Goal: Task Accomplishment & Management: Use online tool/utility

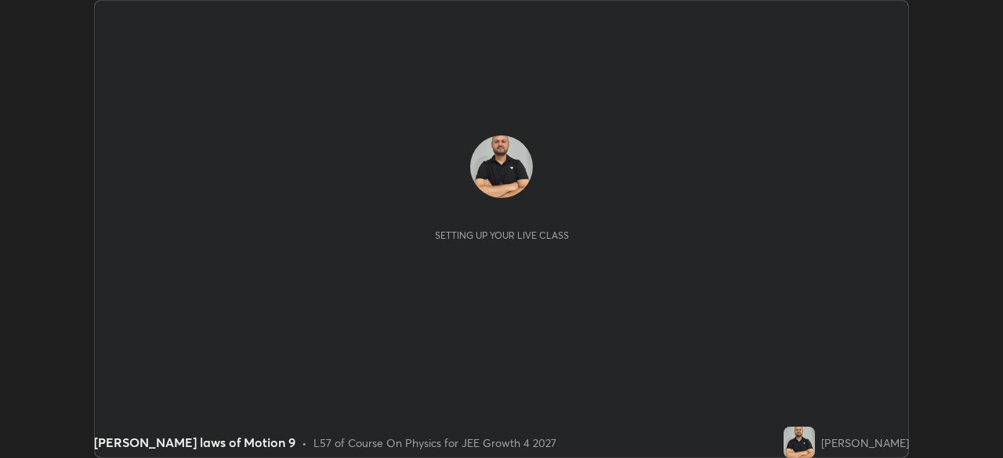
scroll to position [458, 1003]
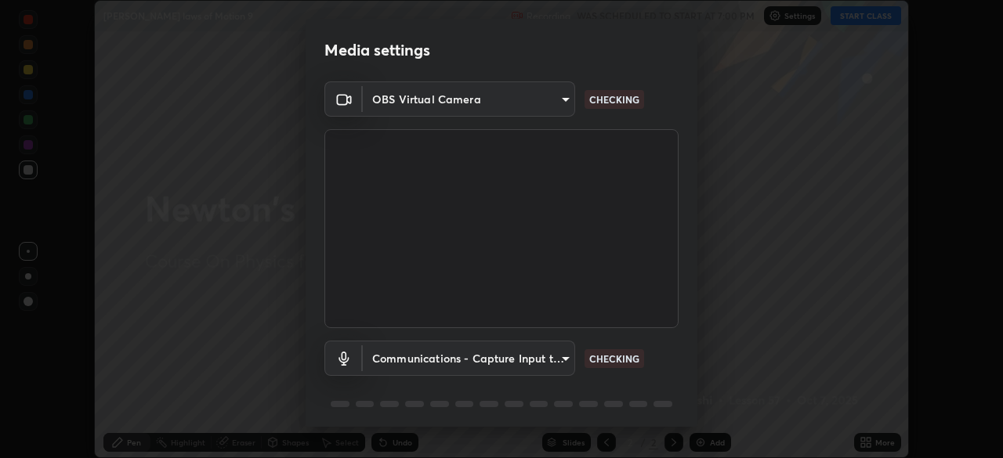
type input "f5867d0b8555505bdfc0634249509002703cce013fca216d78b14b94e2ec79da"
type input "communications"
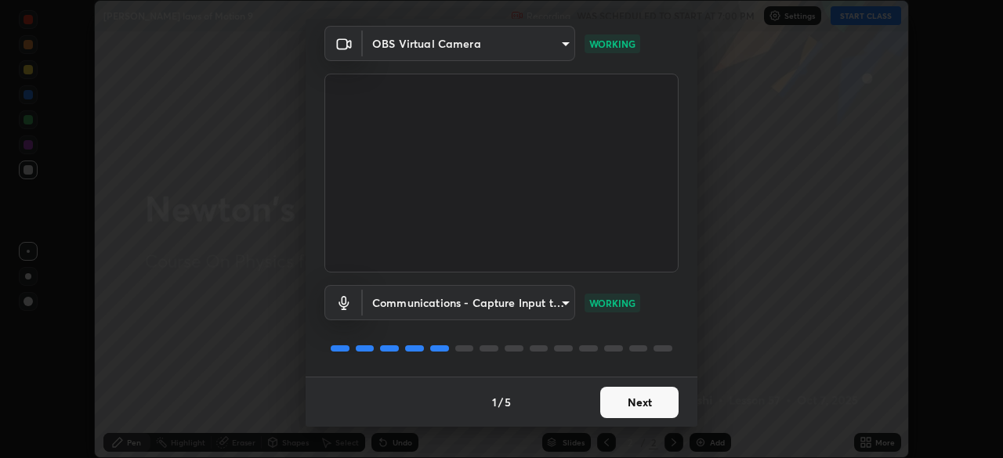
click at [627, 403] on button "Next" at bounding box center [639, 402] width 78 height 31
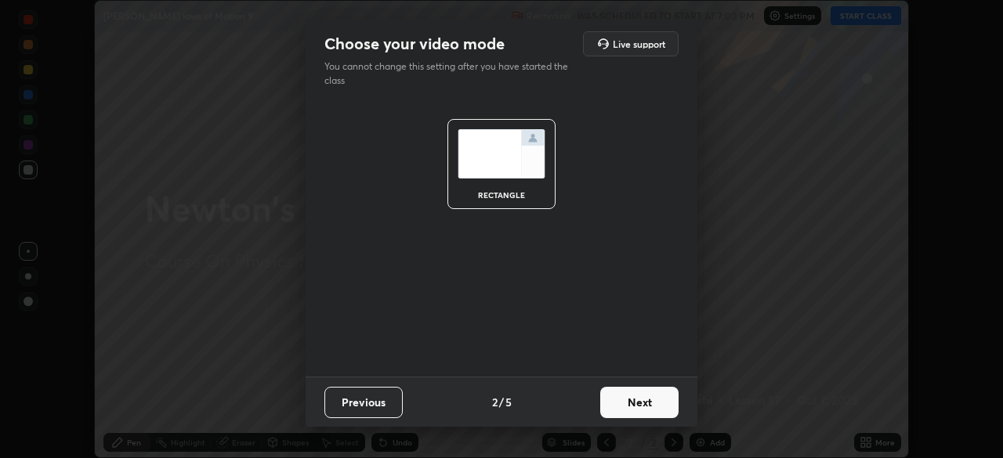
click at [633, 406] on button "Next" at bounding box center [639, 402] width 78 height 31
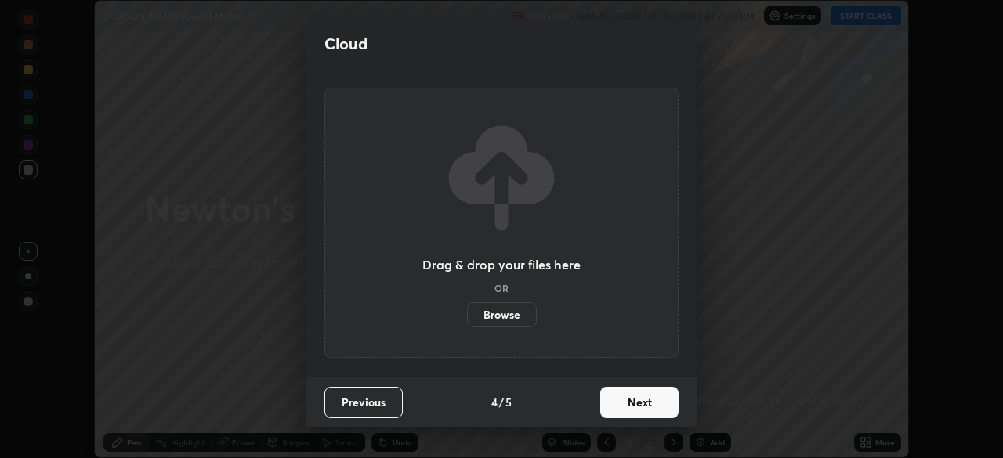
click at [633, 406] on button "Next" at bounding box center [639, 402] width 78 height 31
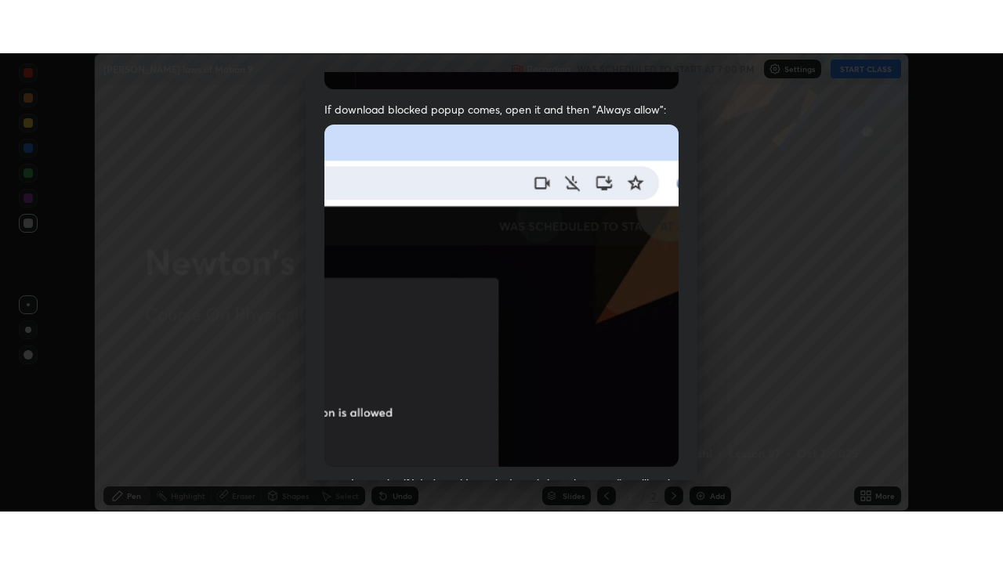
scroll to position [375, 0]
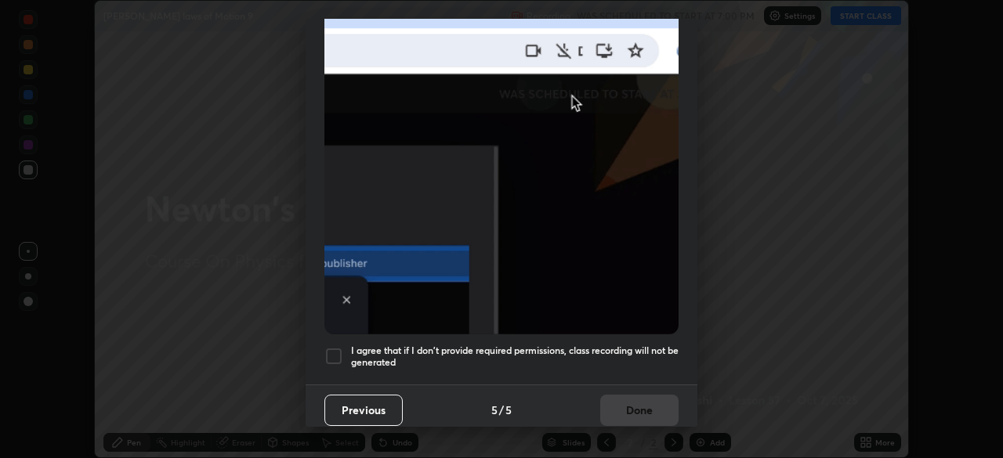
click at [334, 347] on div at bounding box center [333, 356] width 19 height 19
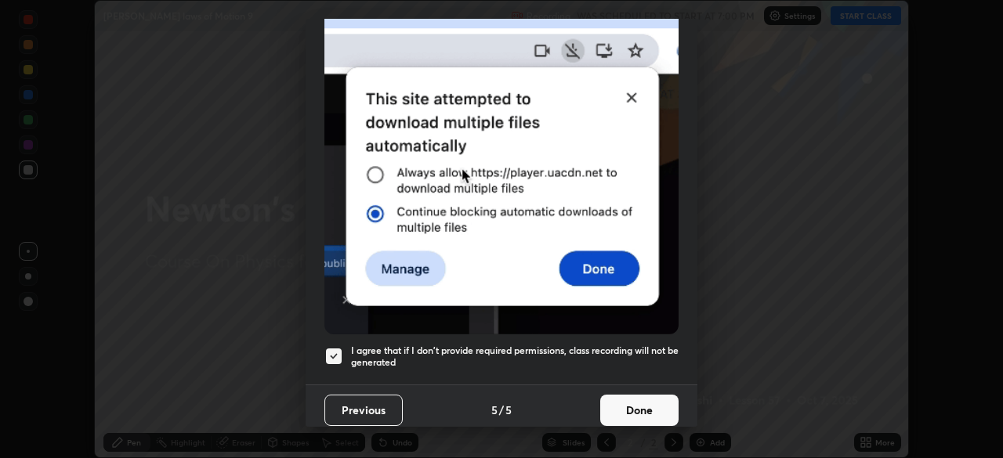
click at [625, 400] on button "Done" at bounding box center [639, 410] width 78 height 31
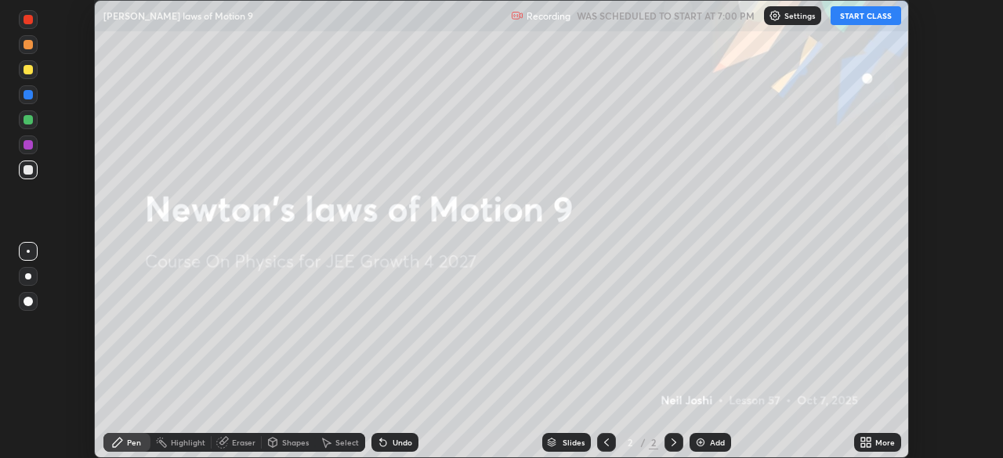
click at [868, 15] on button "START CLASS" at bounding box center [866, 15] width 71 height 19
click at [709, 435] on div "Add" at bounding box center [711, 442] width 42 height 19
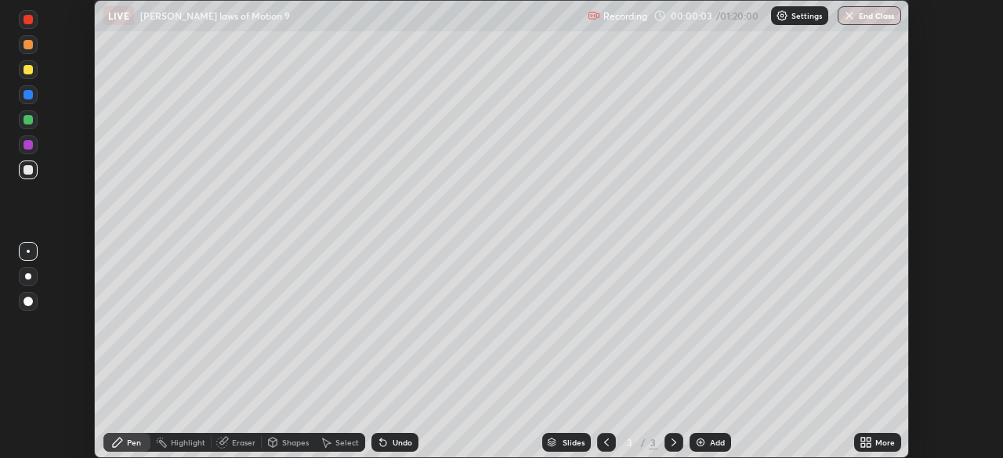
click at [884, 442] on div "More" at bounding box center [885, 443] width 20 height 8
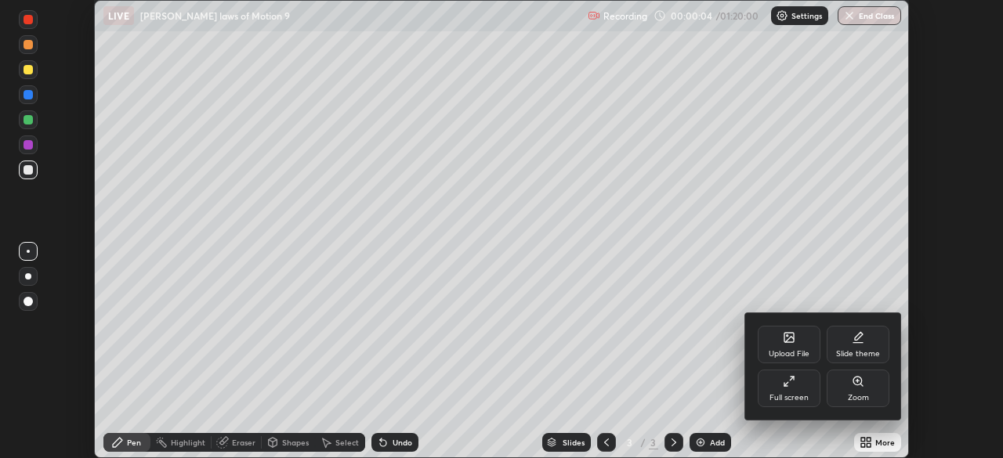
click at [801, 386] on div "Full screen" at bounding box center [789, 389] width 63 height 38
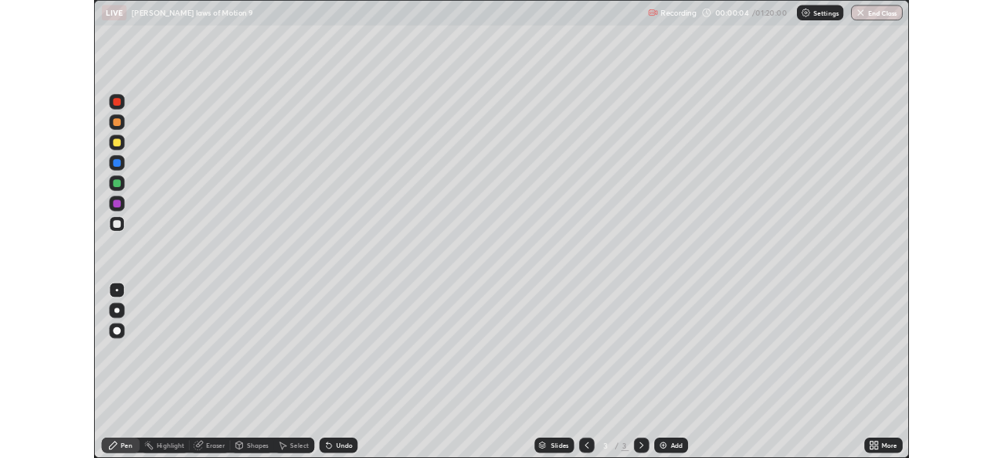
scroll to position [564, 1003]
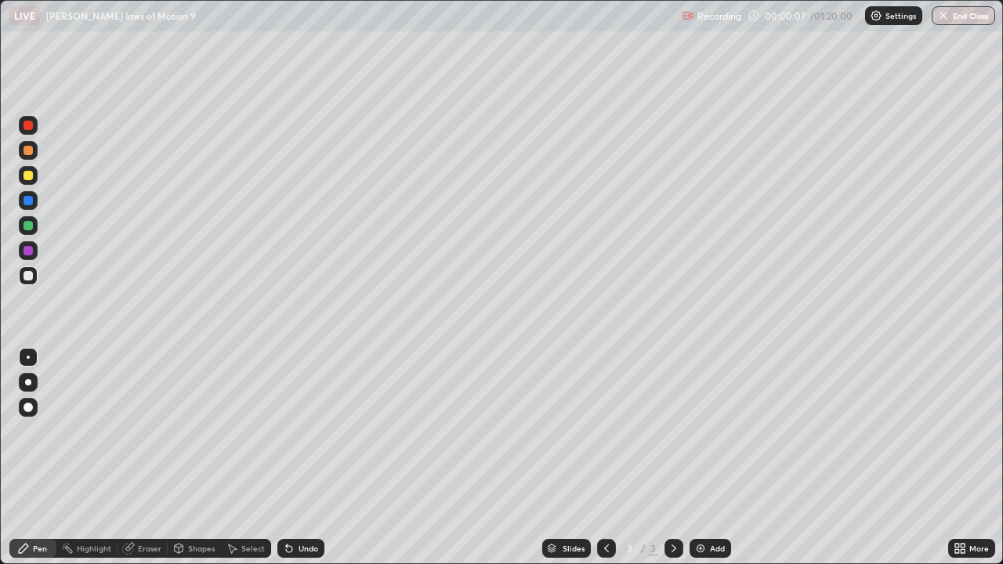
click at [32, 178] on div at bounding box center [28, 175] width 9 height 9
click at [28, 382] on div at bounding box center [28, 382] width 6 height 6
click at [28, 168] on div at bounding box center [28, 175] width 19 height 19
click at [294, 458] on div "Undo" at bounding box center [300, 548] width 47 height 19
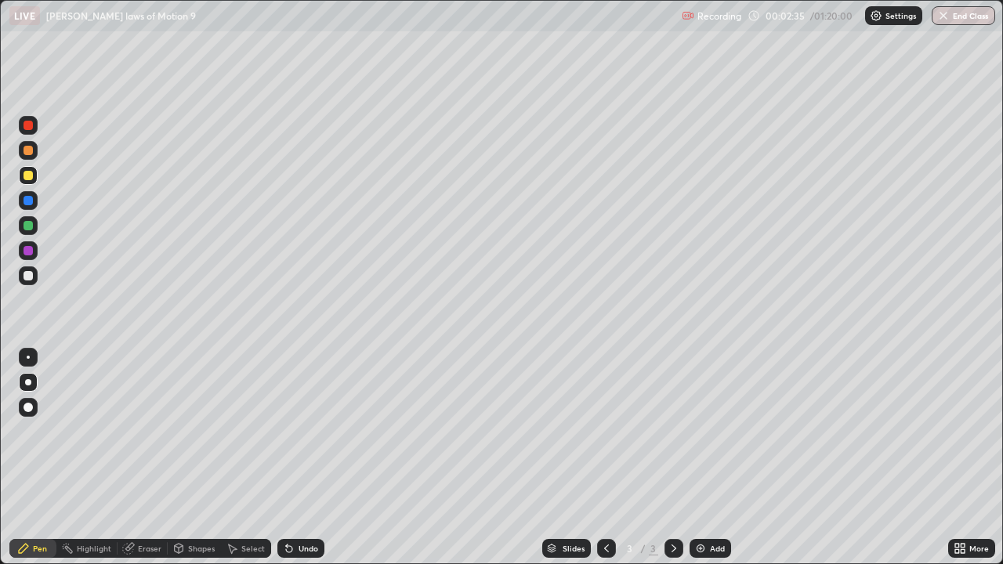
click at [28, 275] on div at bounding box center [28, 275] width 9 height 9
click at [304, 458] on div "Undo" at bounding box center [309, 549] width 20 height 8
click at [318, 458] on div "Undo" at bounding box center [300, 548] width 47 height 19
click at [312, 458] on div "Undo" at bounding box center [300, 548] width 47 height 19
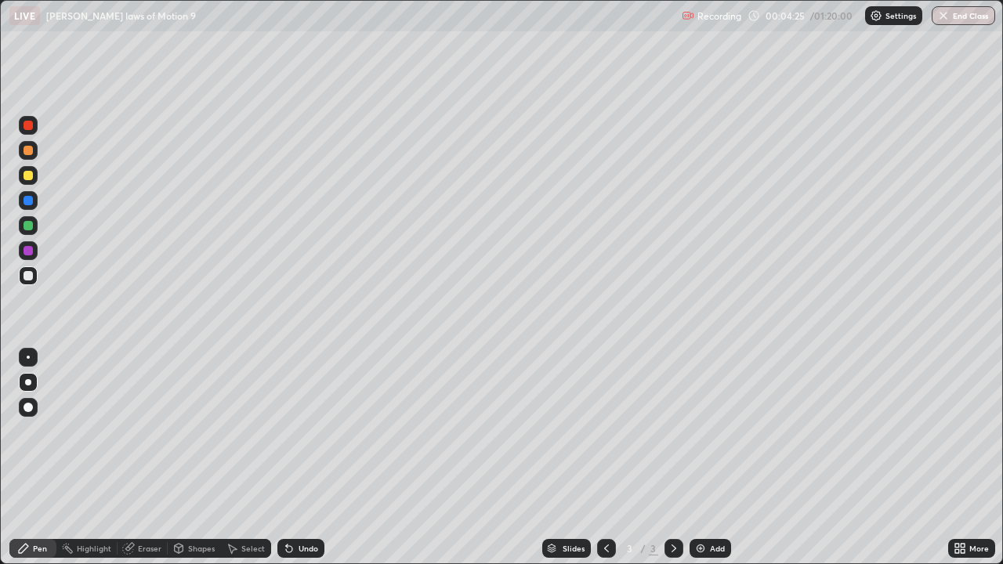
click at [19, 175] on div at bounding box center [28, 175] width 19 height 19
click at [22, 179] on div at bounding box center [28, 175] width 19 height 19
click at [307, 458] on div "Undo" at bounding box center [300, 548] width 47 height 19
click at [21, 276] on div at bounding box center [28, 275] width 19 height 19
click at [706, 458] on div "Add" at bounding box center [711, 548] width 42 height 19
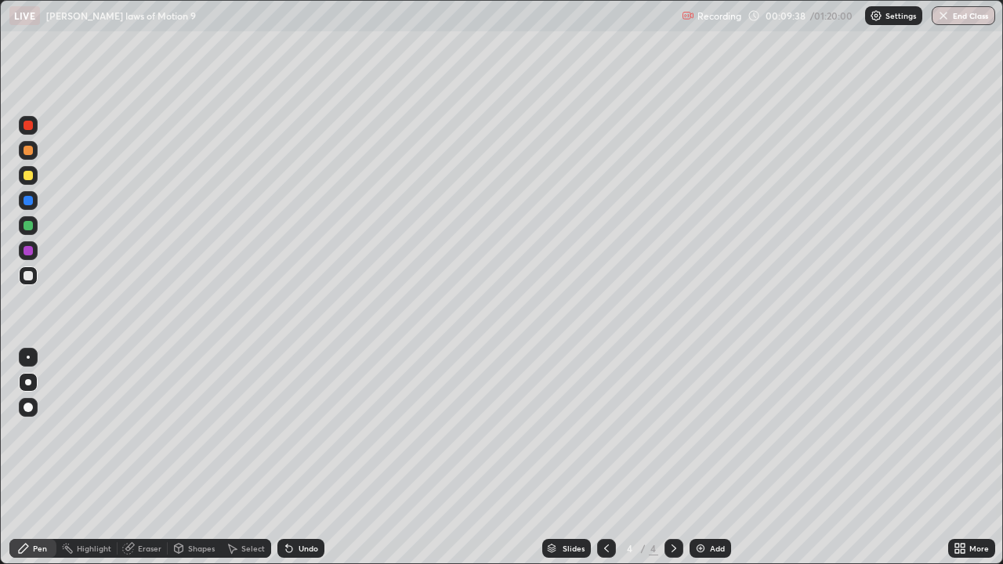
click at [21, 178] on div at bounding box center [28, 175] width 19 height 19
click at [28, 274] on div at bounding box center [28, 275] width 9 height 9
click at [28, 176] on div at bounding box center [28, 175] width 9 height 9
click at [26, 176] on div at bounding box center [28, 175] width 9 height 9
click at [28, 259] on div at bounding box center [28, 250] width 19 height 19
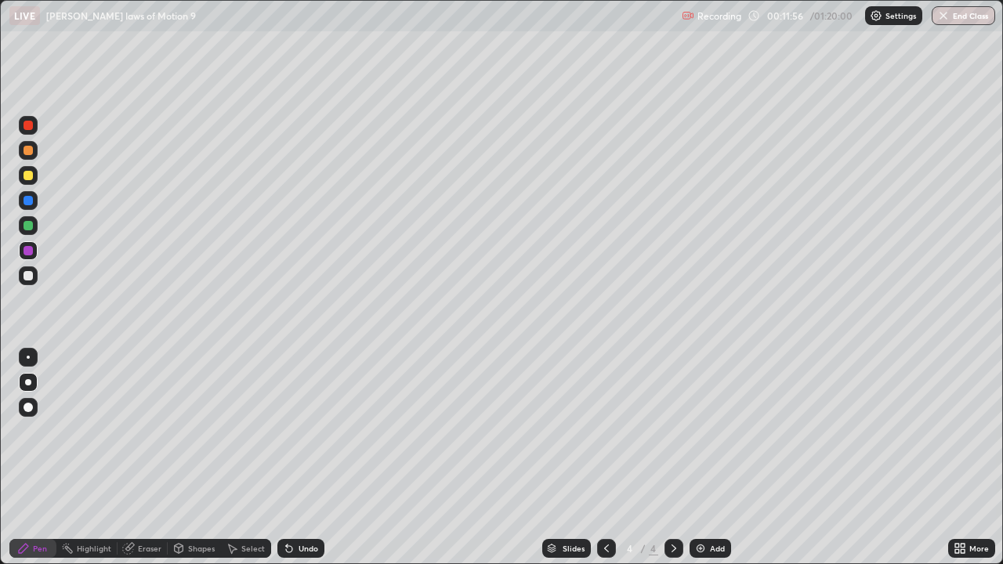
click at [29, 250] on div at bounding box center [28, 250] width 9 height 9
click at [30, 128] on div at bounding box center [28, 125] width 9 height 9
click at [22, 120] on div at bounding box center [28, 125] width 19 height 19
click at [28, 176] on div at bounding box center [28, 175] width 9 height 9
click at [710, 458] on div "Add" at bounding box center [717, 549] width 15 height 8
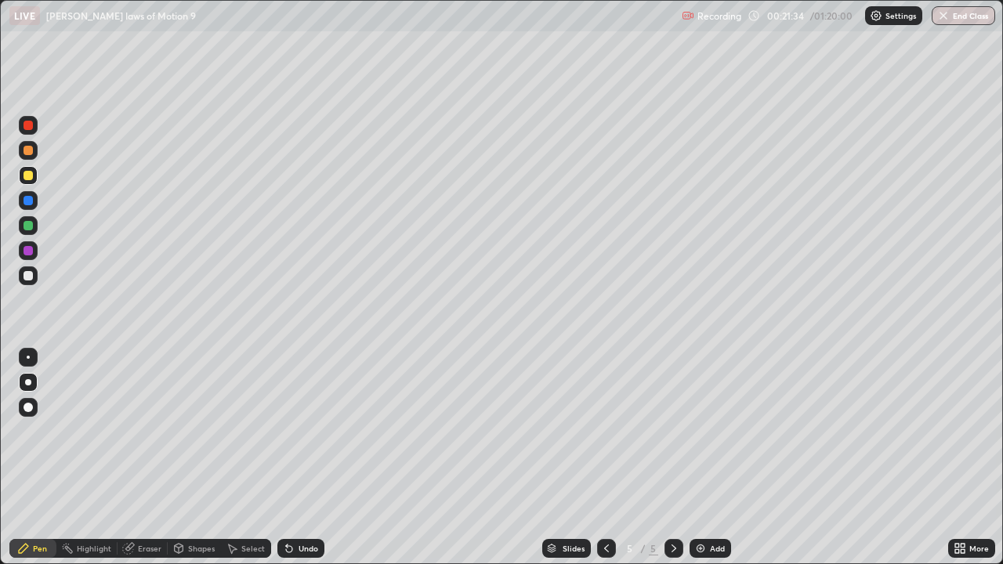
click at [286, 458] on icon at bounding box center [289, 549] width 6 height 6
click at [287, 458] on icon at bounding box center [289, 549] width 6 height 6
click at [22, 249] on div at bounding box center [28, 250] width 19 height 19
click at [26, 173] on div at bounding box center [28, 175] width 9 height 9
click at [315, 458] on div "Undo" at bounding box center [300, 548] width 47 height 19
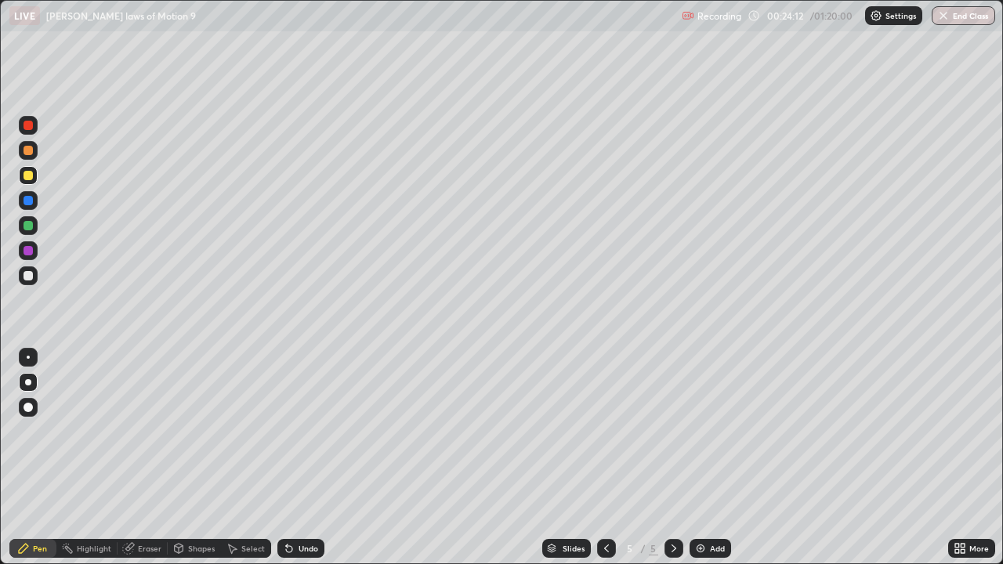
click at [315, 458] on div "Undo" at bounding box center [300, 548] width 47 height 19
click at [322, 458] on div "Undo" at bounding box center [300, 548] width 47 height 19
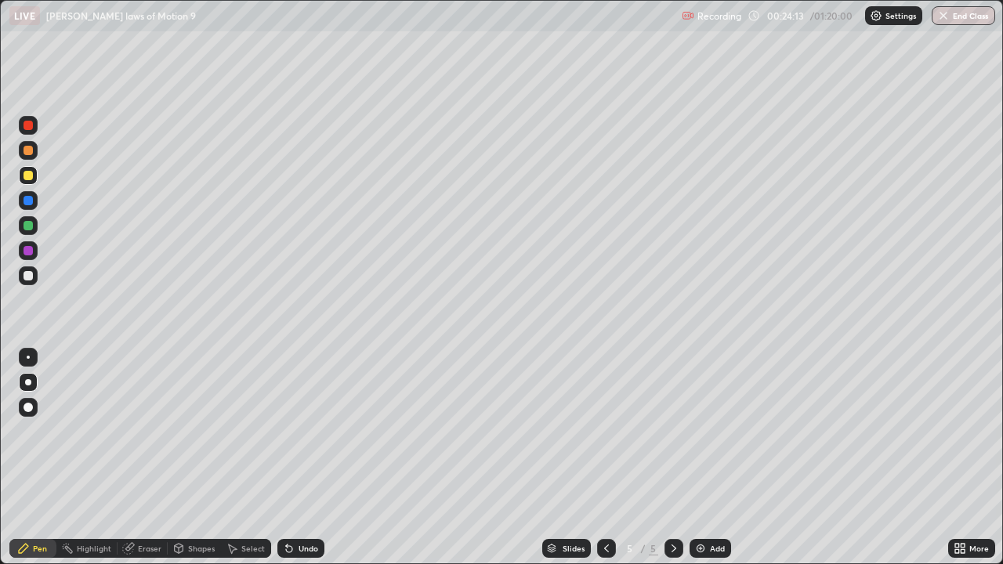
click at [321, 458] on div "Undo" at bounding box center [300, 548] width 47 height 19
click at [322, 458] on div "Undo" at bounding box center [300, 548] width 47 height 19
click at [309, 458] on div "Undo" at bounding box center [309, 549] width 20 height 8
click at [29, 125] on div at bounding box center [28, 125] width 9 height 9
click at [300, 458] on div "Undo" at bounding box center [309, 549] width 20 height 8
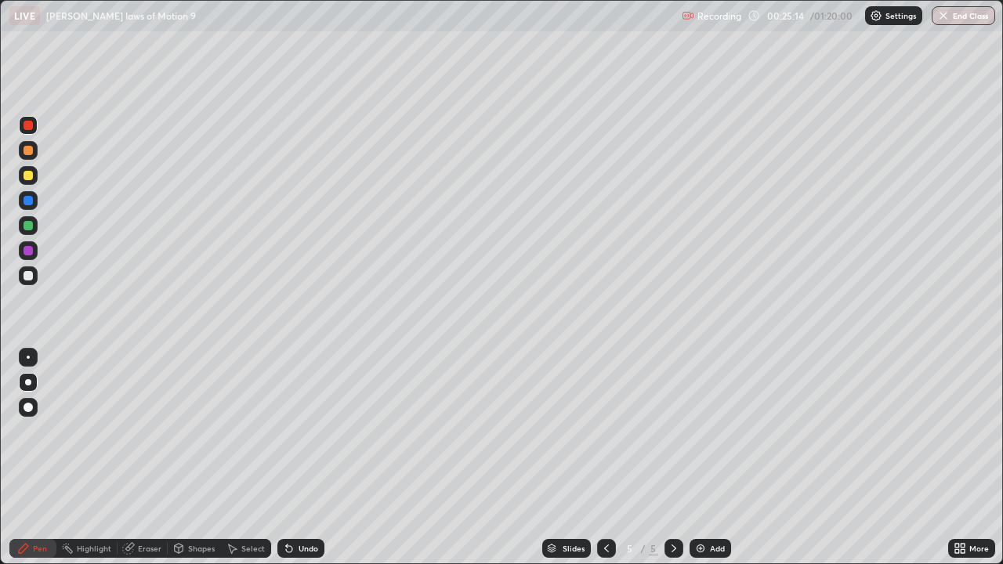
click at [28, 174] on div at bounding box center [28, 175] width 9 height 9
click at [20, 179] on div at bounding box center [28, 175] width 19 height 19
click at [710, 458] on div "Add" at bounding box center [717, 549] width 15 height 8
click at [24, 227] on div at bounding box center [28, 225] width 9 height 9
click at [148, 458] on div "Eraser" at bounding box center [143, 548] width 50 height 19
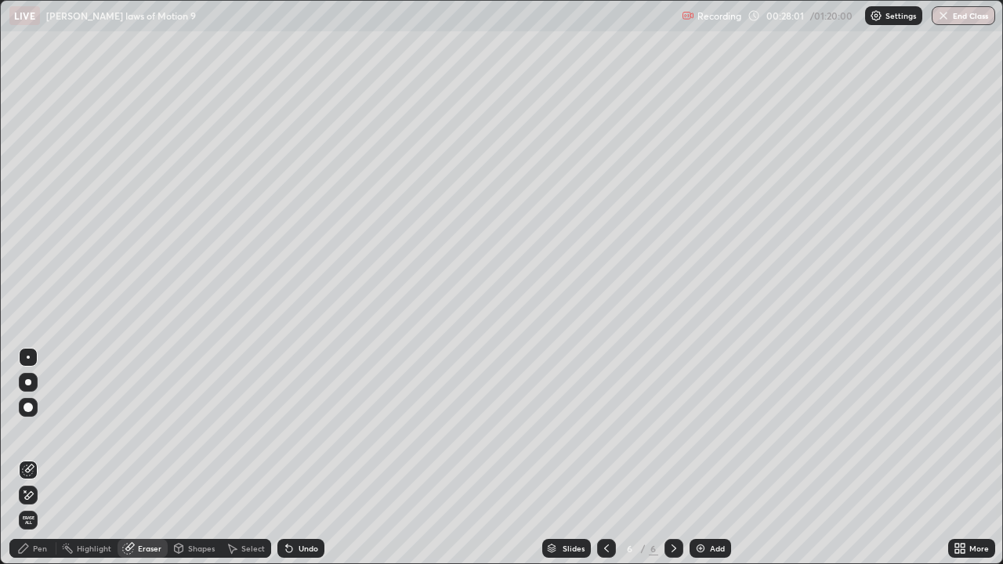
click at [38, 458] on div "Pen" at bounding box center [40, 549] width 14 height 8
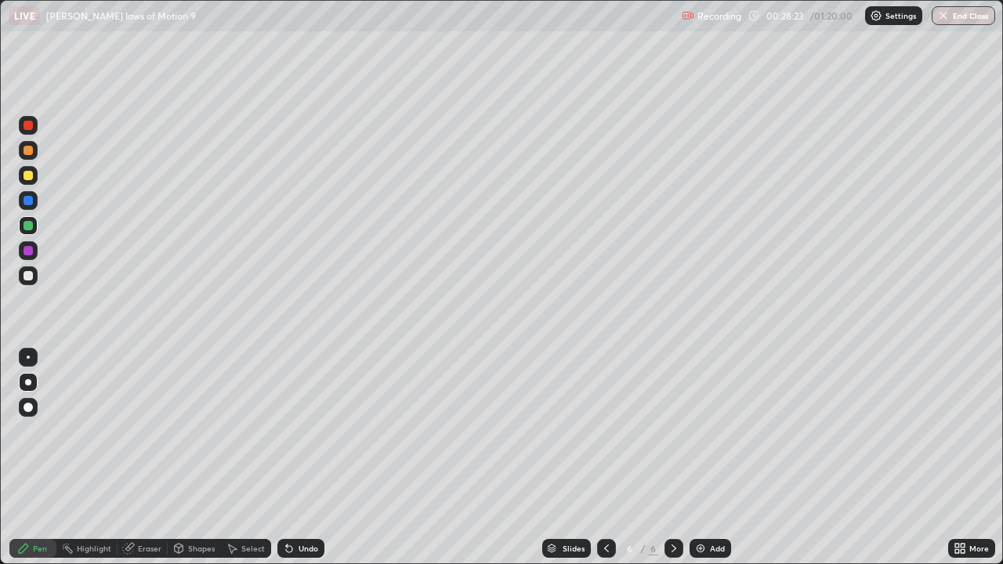
click at [26, 129] on div at bounding box center [28, 125] width 9 height 9
click at [27, 275] on div at bounding box center [28, 275] width 9 height 9
click at [36, 172] on div at bounding box center [28, 175] width 19 height 19
click at [702, 458] on img at bounding box center [700, 548] width 13 height 13
click at [27, 179] on div at bounding box center [28, 175] width 9 height 9
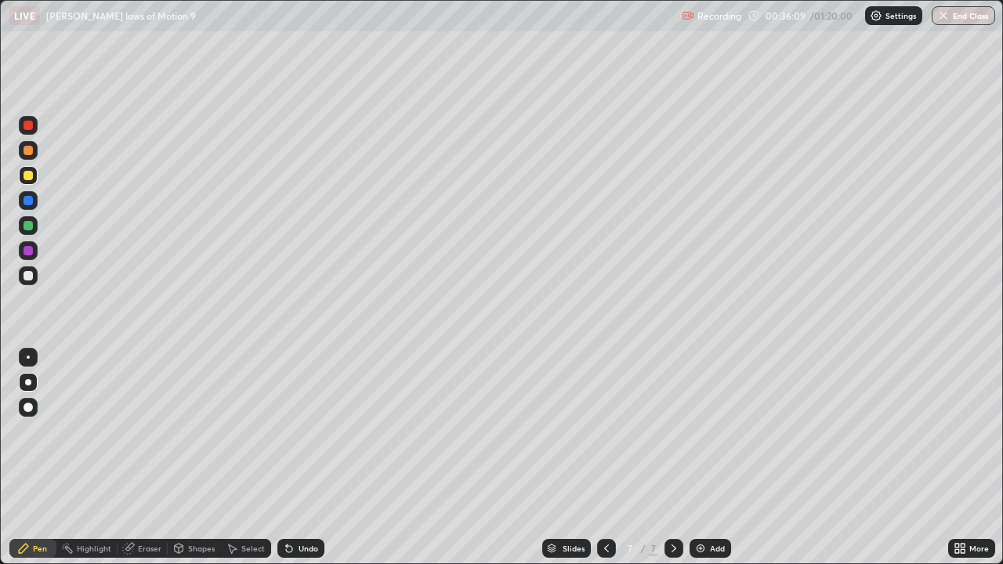
click at [27, 126] on div at bounding box center [28, 125] width 9 height 9
click at [29, 125] on div at bounding box center [28, 125] width 9 height 9
click at [299, 458] on div "Undo" at bounding box center [309, 549] width 20 height 8
click at [286, 458] on icon at bounding box center [287, 546] width 2 height 2
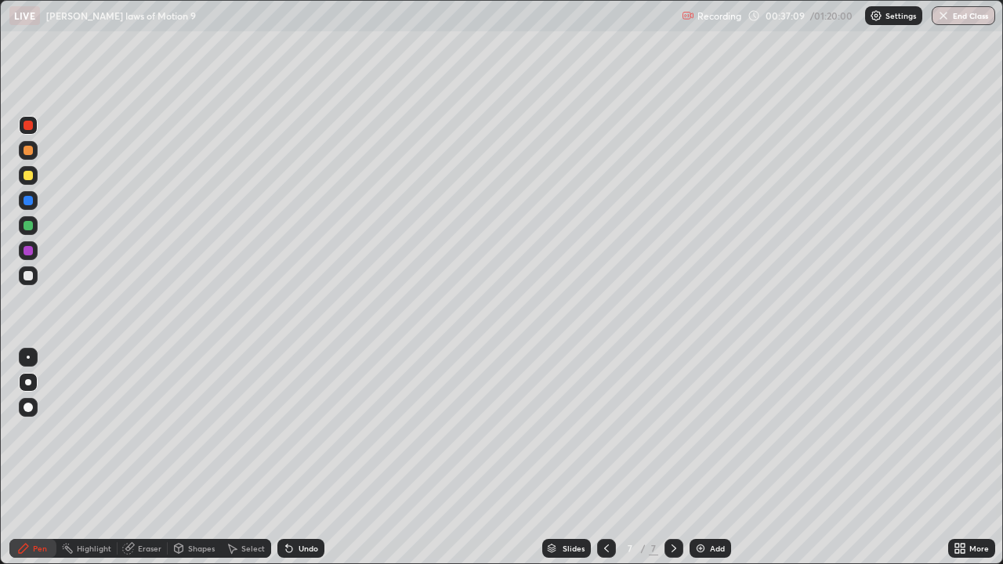
click at [25, 172] on div at bounding box center [28, 175] width 9 height 9
click at [24, 176] on div at bounding box center [28, 175] width 9 height 9
click at [28, 174] on div at bounding box center [28, 175] width 9 height 9
click at [20, 132] on div at bounding box center [28, 125] width 19 height 19
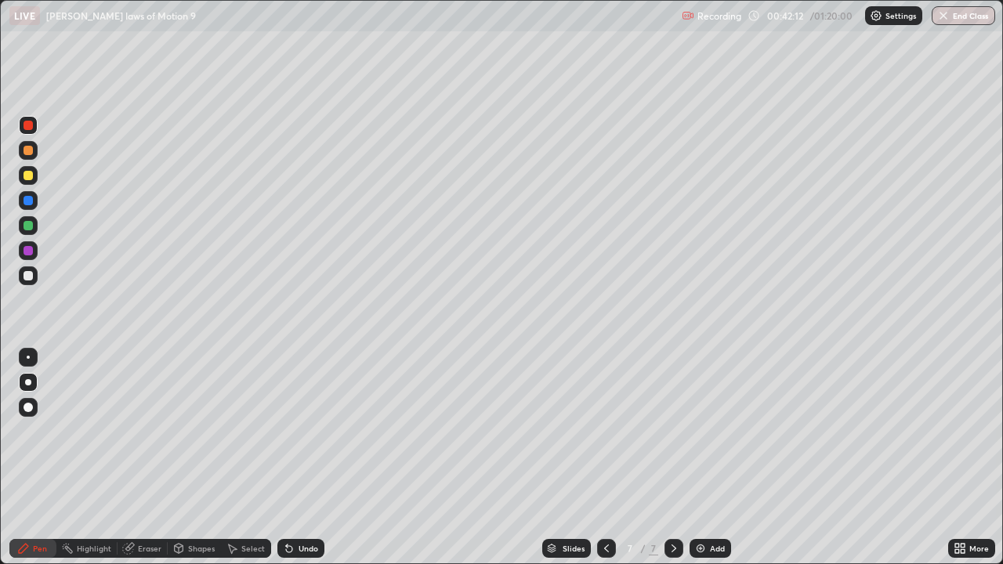
click at [32, 198] on div at bounding box center [28, 200] width 9 height 9
click at [29, 282] on div at bounding box center [28, 275] width 19 height 19
click at [31, 277] on div at bounding box center [28, 275] width 9 height 9
click at [24, 178] on div at bounding box center [28, 175] width 9 height 9
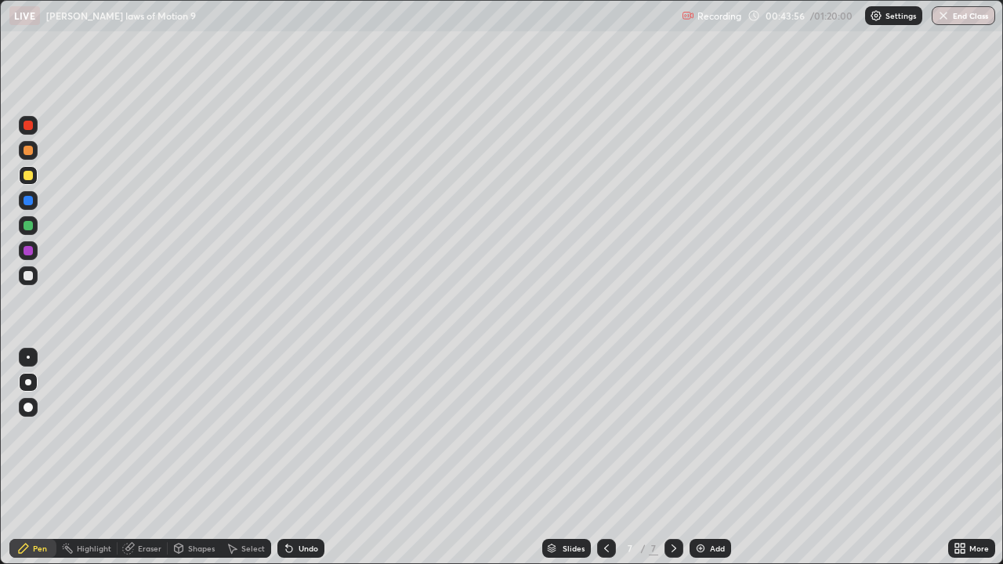
click at [29, 125] on div at bounding box center [28, 125] width 9 height 9
click at [31, 275] on div at bounding box center [28, 275] width 9 height 9
click at [26, 277] on div at bounding box center [28, 275] width 9 height 9
click at [27, 176] on div at bounding box center [28, 175] width 9 height 9
click at [712, 458] on div "Add" at bounding box center [717, 549] width 15 height 8
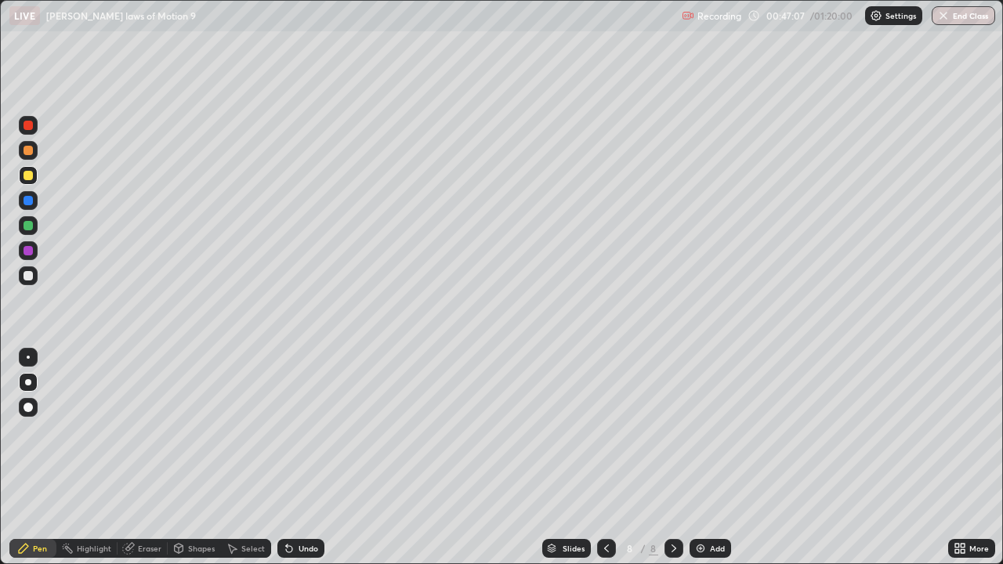
click at [299, 458] on div "Undo" at bounding box center [309, 549] width 20 height 8
click at [295, 458] on div "Undo" at bounding box center [300, 548] width 47 height 19
click at [299, 458] on div "Undo" at bounding box center [309, 549] width 20 height 8
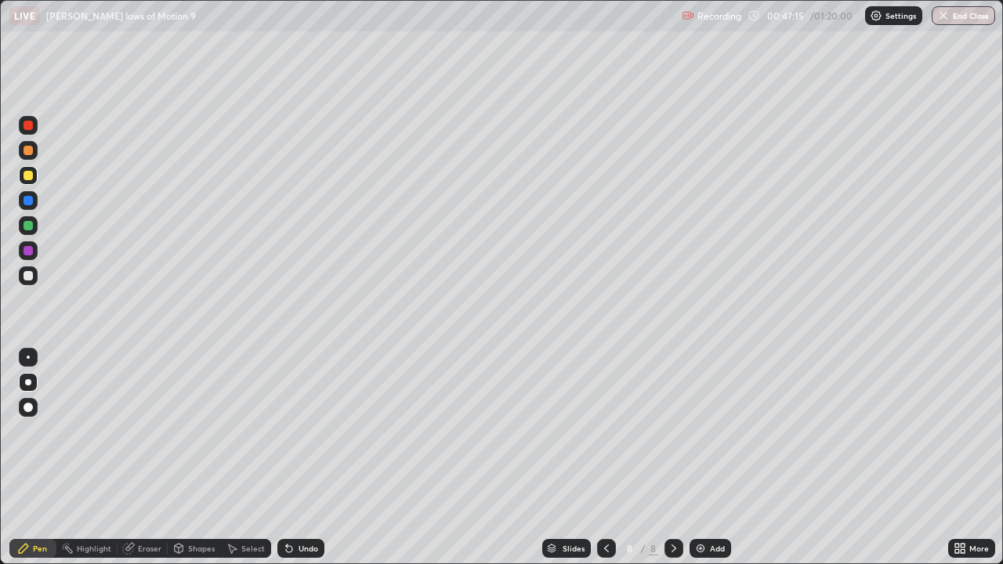
click at [300, 458] on div "Undo" at bounding box center [309, 549] width 20 height 8
click at [296, 458] on div "Undo" at bounding box center [300, 548] width 47 height 19
click at [301, 458] on div "Undo" at bounding box center [309, 549] width 20 height 8
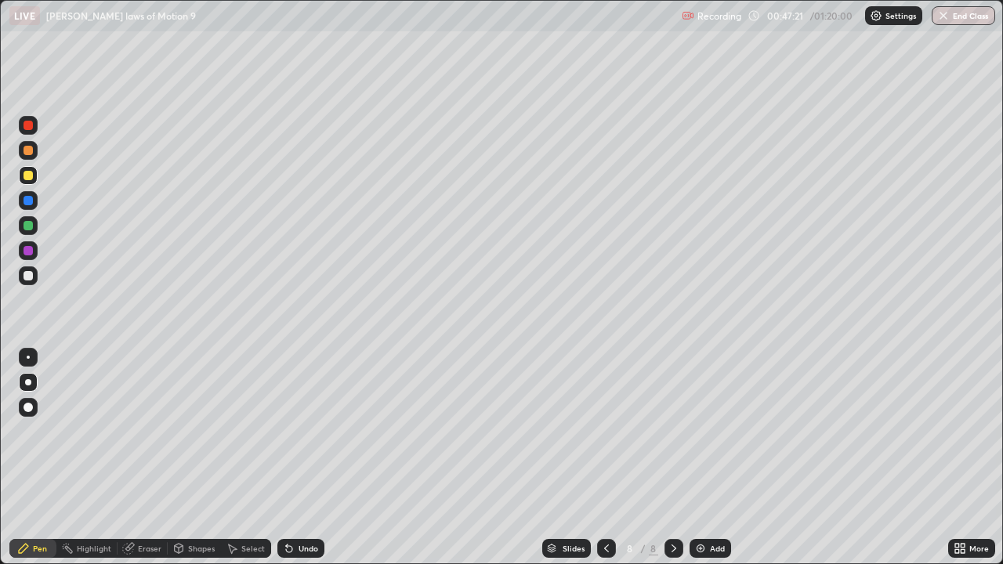
click at [302, 458] on div "Undo" at bounding box center [309, 549] width 20 height 8
click at [20, 132] on div at bounding box center [28, 125] width 19 height 19
click at [303, 458] on div "Undo" at bounding box center [309, 549] width 20 height 8
click at [304, 458] on div "Undo" at bounding box center [309, 549] width 20 height 8
click at [302, 458] on div "Undo" at bounding box center [309, 549] width 20 height 8
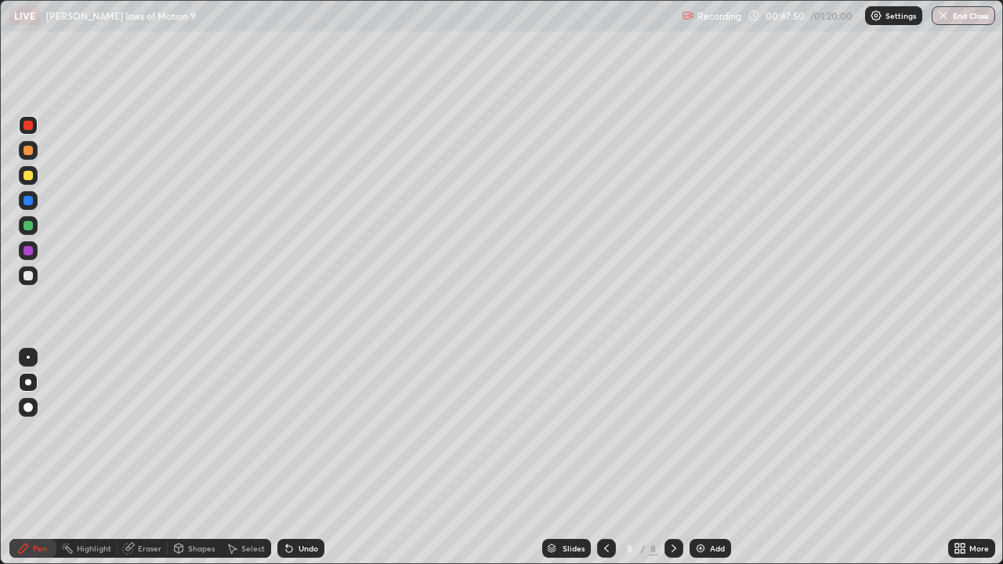
click at [27, 179] on div at bounding box center [28, 175] width 9 height 9
click at [25, 129] on div at bounding box center [28, 125] width 9 height 9
click at [26, 124] on div at bounding box center [28, 125] width 9 height 9
click at [31, 152] on div at bounding box center [28, 150] width 9 height 9
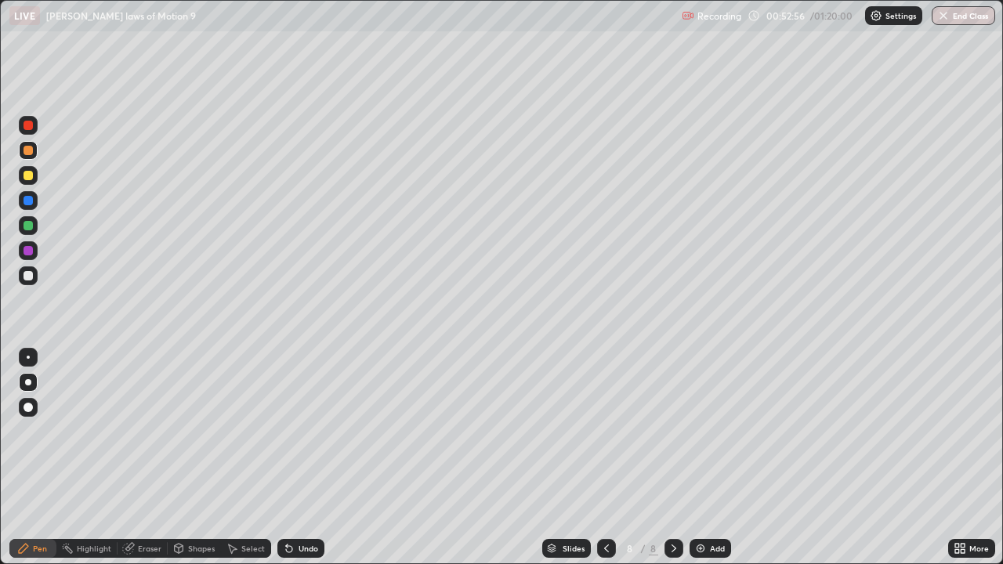
click at [26, 147] on div at bounding box center [28, 150] width 9 height 9
click at [28, 123] on div at bounding box center [28, 125] width 9 height 9
click at [29, 127] on div at bounding box center [28, 125] width 9 height 9
click at [29, 270] on div at bounding box center [28, 275] width 19 height 19
click at [304, 458] on div "Undo" at bounding box center [300, 548] width 47 height 19
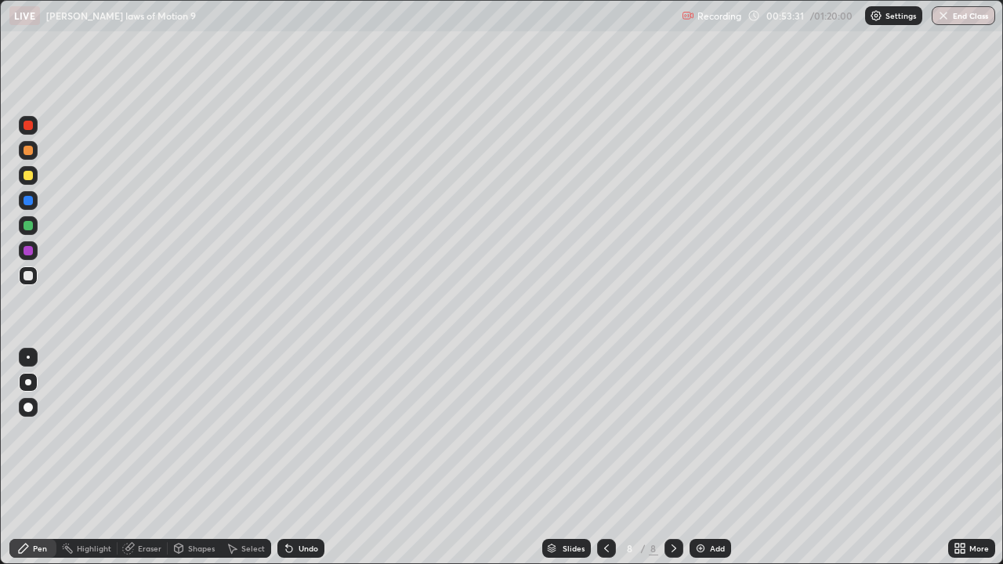
click at [303, 458] on div "Undo" at bounding box center [309, 549] width 20 height 8
click at [24, 223] on div at bounding box center [28, 225] width 9 height 9
click at [299, 458] on div "Undo" at bounding box center [309, 549] width 20 height 8
click at [27, 278] on div at bounding box center [28, 275] width 9 height 9
click at [25, 276] on div at bounding box center [28, 275] width 9 height 9
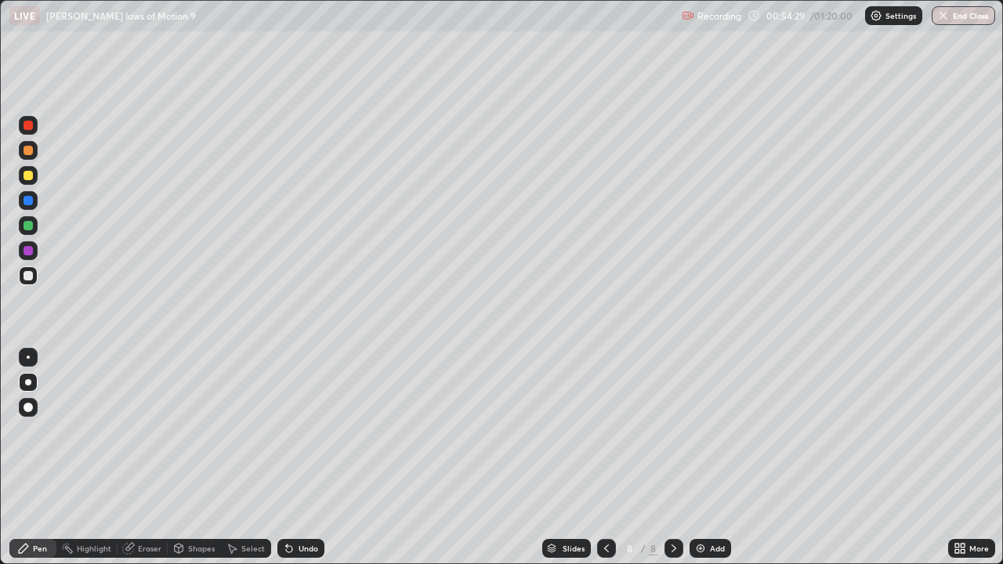
click at [22, 226] on div at bounding box center [28, 225] width 19 height 19
click at [21, 223] on div at bounding box center [28, 225] width 19 height 19
click at [308, 458] on div "Undo" at bounding box center [309, 549] width 20 height 8
click at [306, 458] on div "Undo" at bounding box center [309, 549] width 20 height 8
click at [302, 458] on div "Undo" at bounding box center [300, 548] width 47 height 19
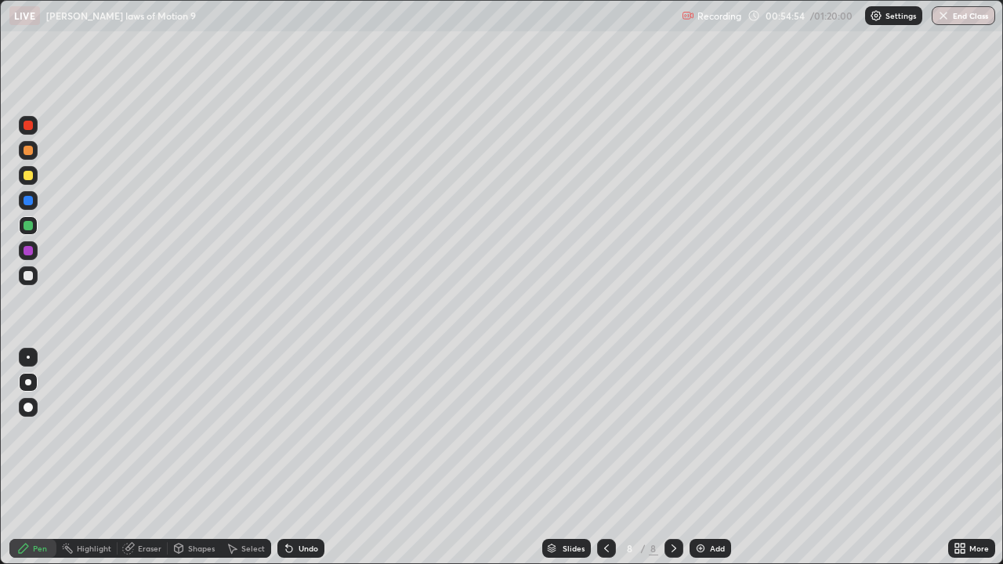
click at [294, 458] on div "Undo" at bounding box center [300, 548] width 47 height 19
click at [304, 458] on div "Undo" at bounding box center [309, 549] width 20 height 8
click at [312, 458] on div "Undo" at bounding box center [300, 548] width 47 height 19
click at [314, 458] on div "Undo" at bounding box center [309, 549] width 20 height 8
click at [29, 152] on div at bounding box center [28, 150] width 9 height 9
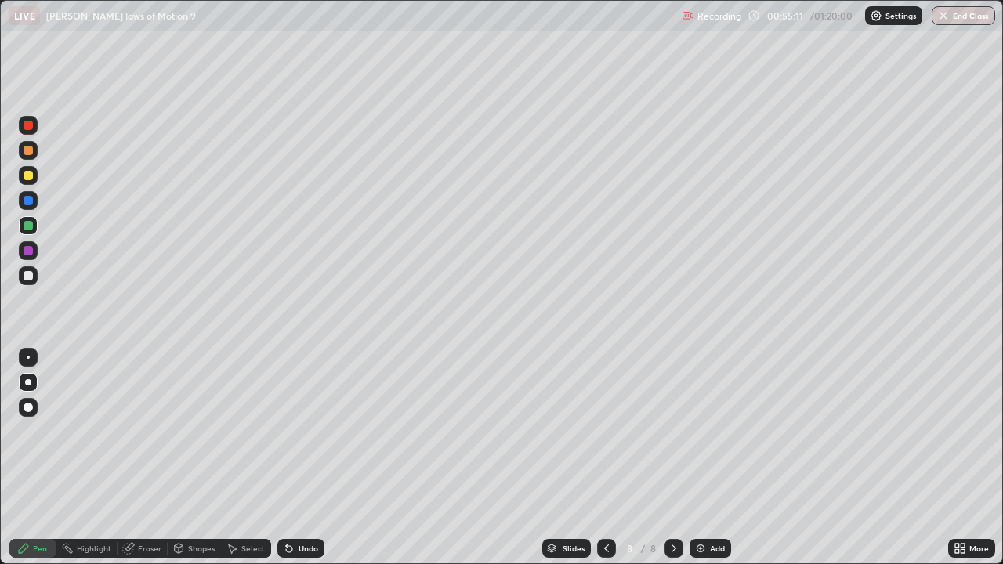
click at [29, 152] on div at bounding box center [28, 150] width 9 height 9
click at [707, 458] on div "Add" at bounding box center [711, 548] width 42 height 19
click at [27, 173] on div at bounding box center [28, 175] width 9 height 9
click at [302, 458] on div "Undo" at bounding box center [309, 549] width 20 height 8
click at [27, 127] on div at bounding box center [28, 125] width 9 height 9
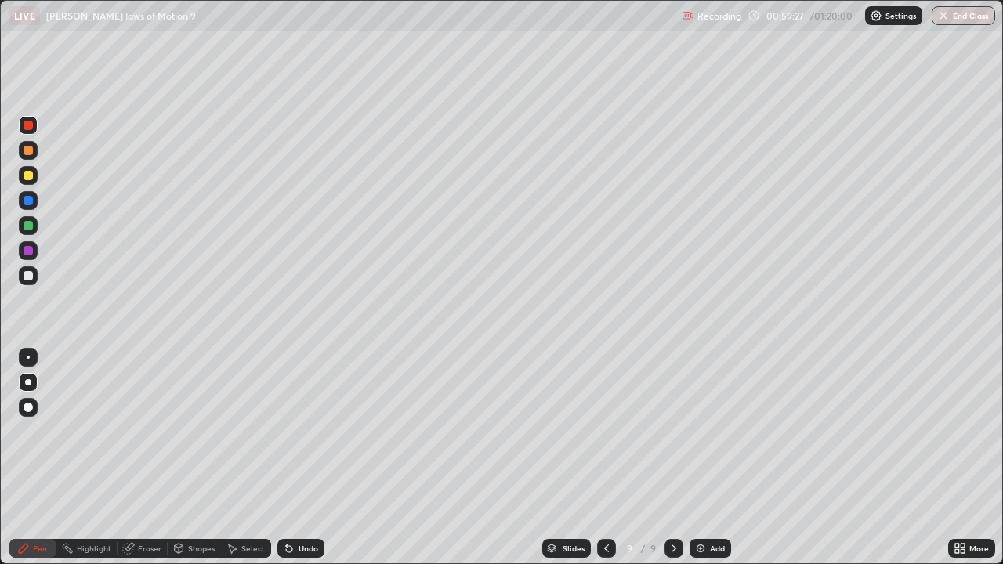
click at [27, 127] on div at bounding box center [28, 125] width 9 height 9
click at [27, 234] on div at bounding box center [28, 225] width 19 height 19
click at [25, 227] on div at bounding box center [28, 225] width 9 height 9
click at [31, 271] on div at bounding box center [28, 275] width 19 height 19
click at [21, 174] on div at bounding box center [28, 175] width 19 height 19
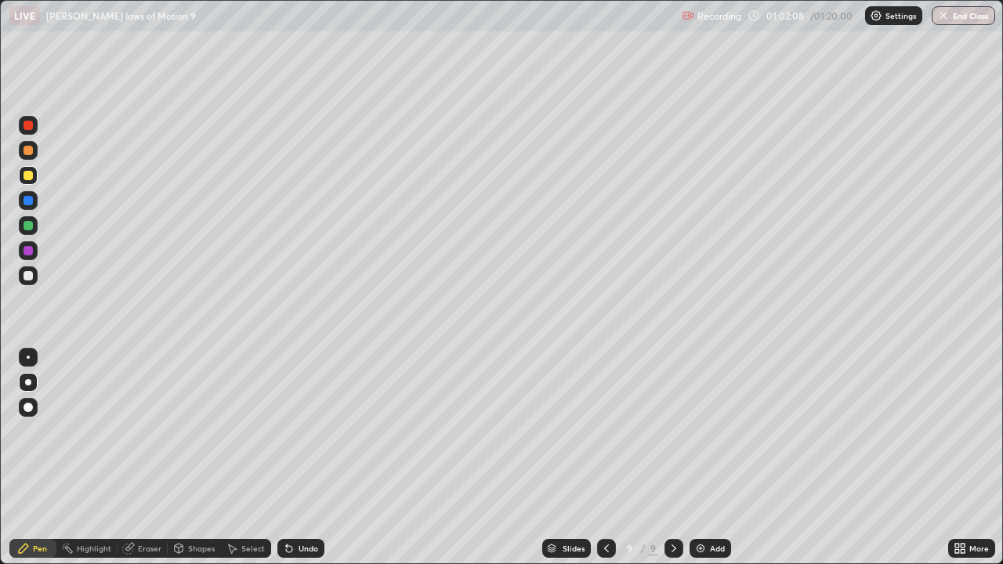
click at [24, 148] on div at bounding box center [28, 150] width 9 height 9
click at [27, 123] on div at bounding box center [28, 125] width 9 height 9
click at [150, 458] on div "Eraser" at bounding box center [150, 549] width 24 height 8
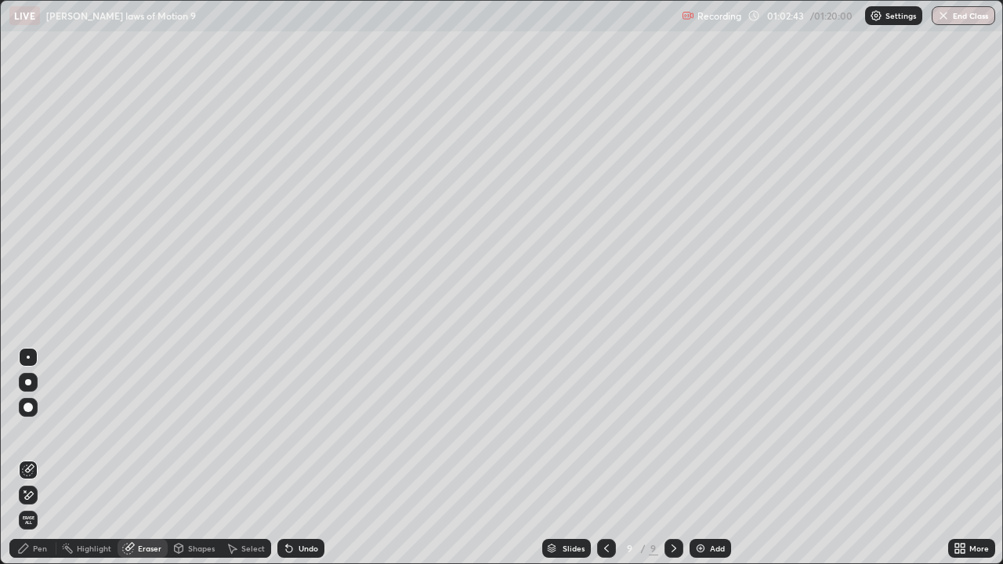
click at [51, 458] on div "Pen" at bounding box center [32, 548] width 47 height 19
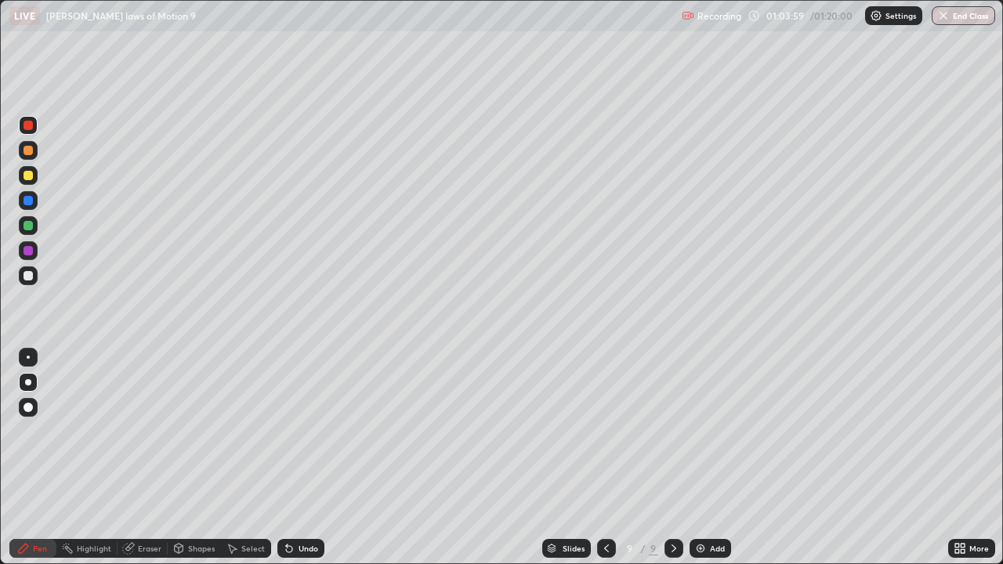
click at [27, 174] on div at bounding box center [28, 175] width 9 height 9
click at [955, 17] on button "End Class" at bounding box center [963, 15] width 63 height 19
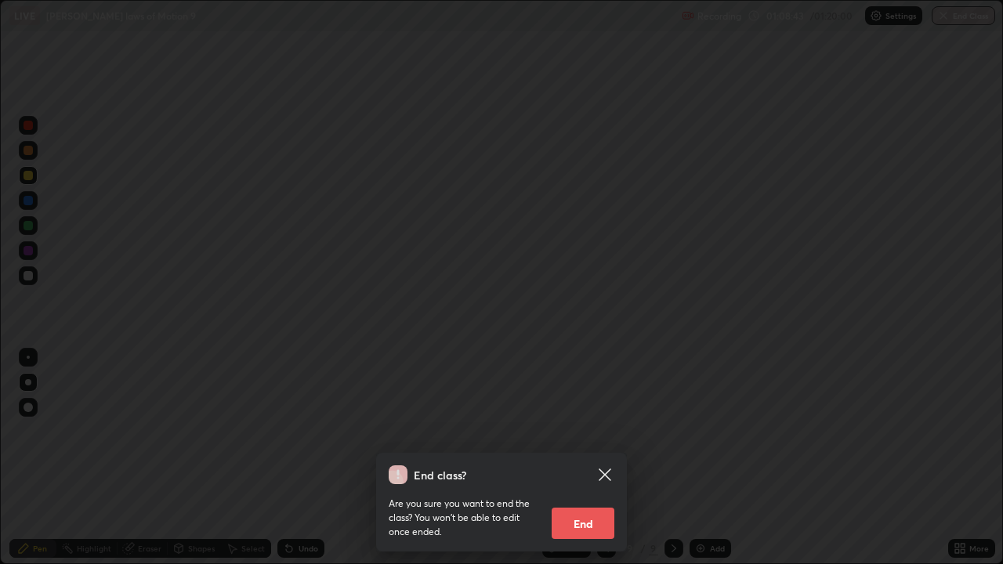
click at [579, 458] on button "End" at bounding box center [583, 523] width 63 height 31
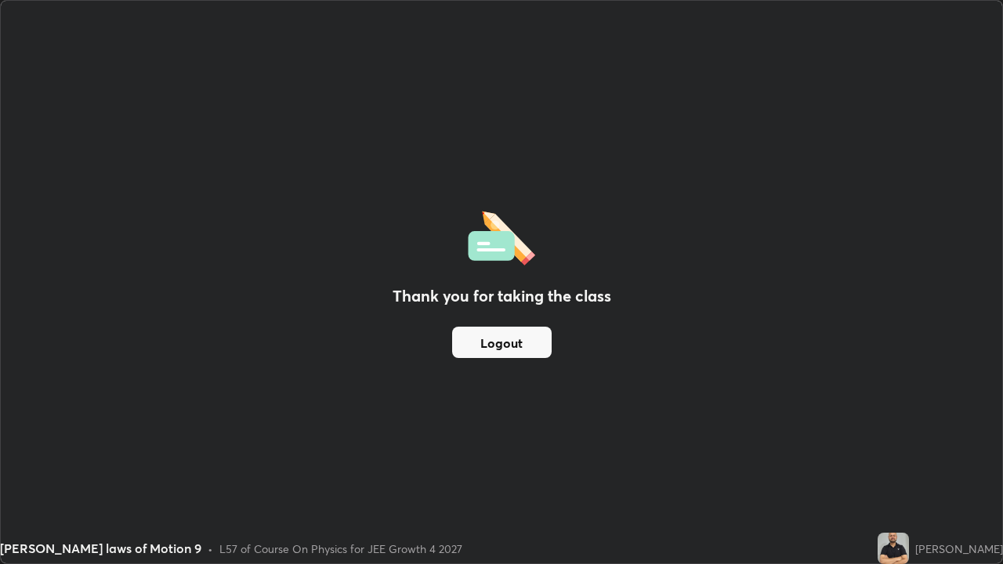
click at [512, 350] on button "Logout" at bounding box center [502, 342] width 100 height 31
click at [515, 352] on button "Logout" at bounding box center [502, 342] width 100 height 31
click at [521, 343] on button "Logout" at bounding box center [502, 342] width 100 height 31
click at [518, 345] on button "Logout" at bounding box center [502, 342] width 100 height 31
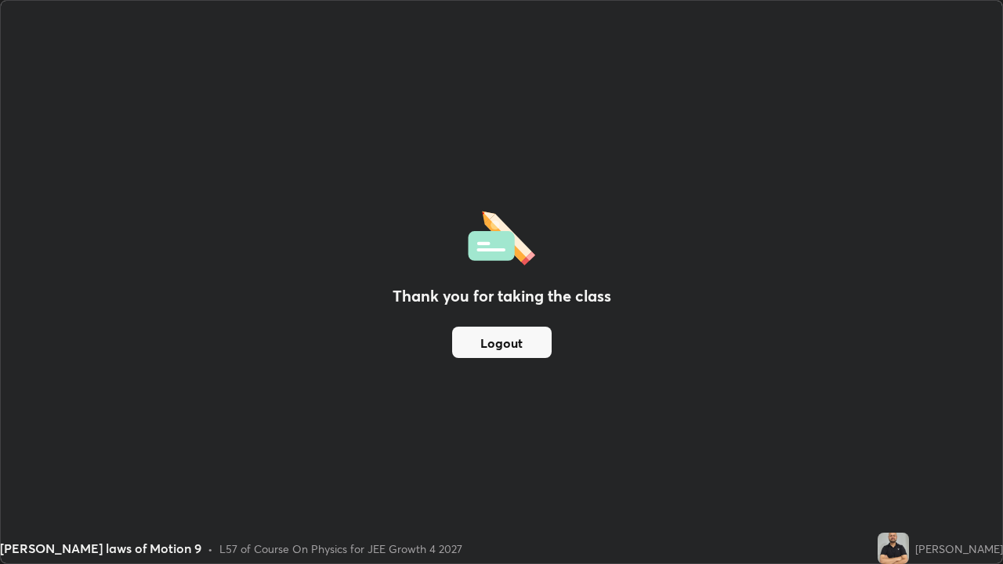
click at [518, 345] on button "Logout" at bounding box center [502, 342] width 100 height 31
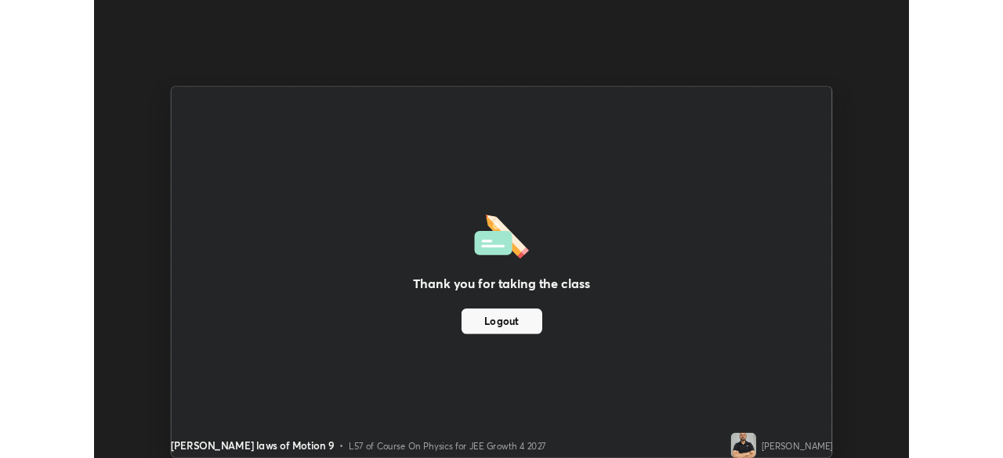
scroll to position [77917, 77372]
